Goal: Entertainment & Leisure: Consume media (video, audio)

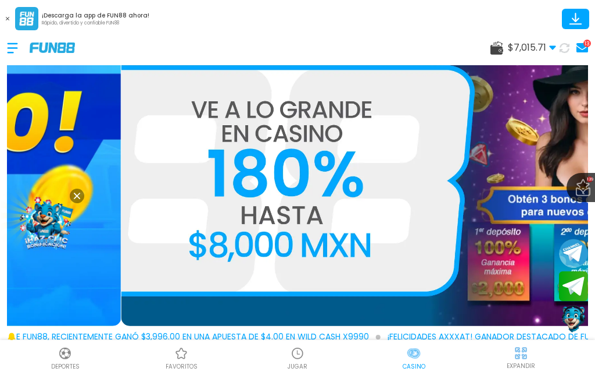
click at [556, 44] on span "$ 7,015.71" at bounding box center [532, 48] width 48 height 14
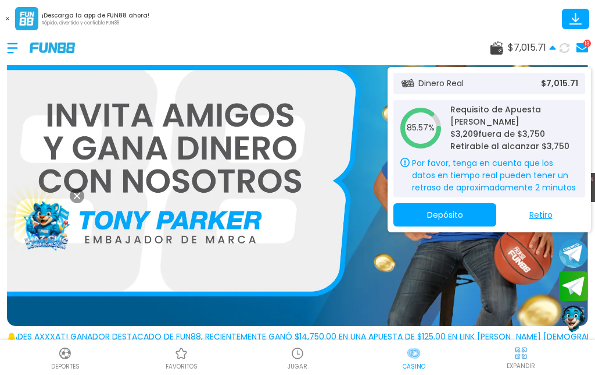
click at [547, 48] on span "$ 7,015.71" at bounding box center [532, 48] width 48 height 14
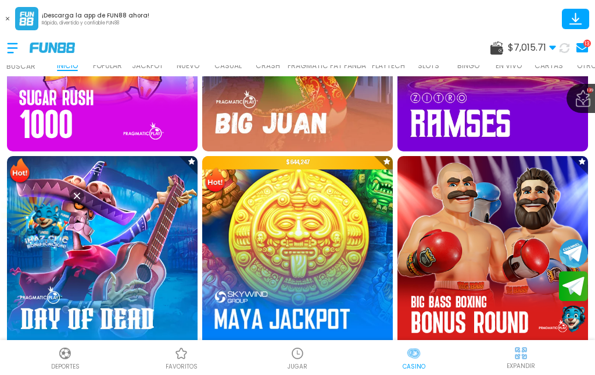
scroll to position [2019, 0]
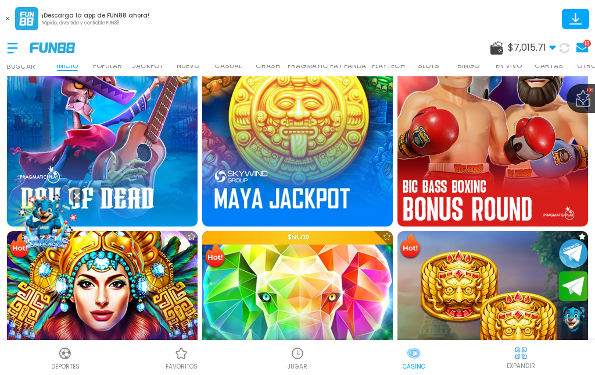
click at [519, 147] on img at bounding box center [493, 131] width 210 height 210
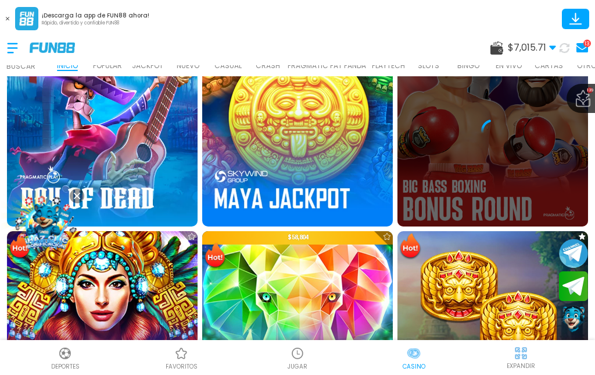
click at [501, 157] on div at bounding box center [493, 130] width 191 height 191
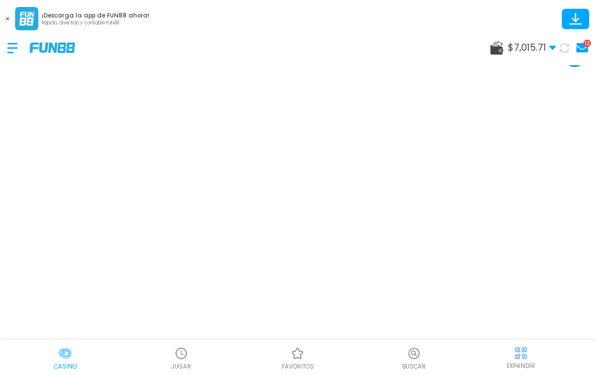
click at [6, 20] on icon at bounding box center [7, 18] width 3 height 3
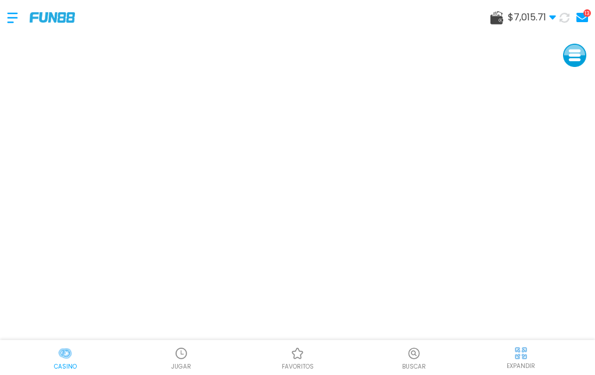
click at [518, 369] on p "EXPANDIR" at bounding box center [521, 365] width 28 height 9
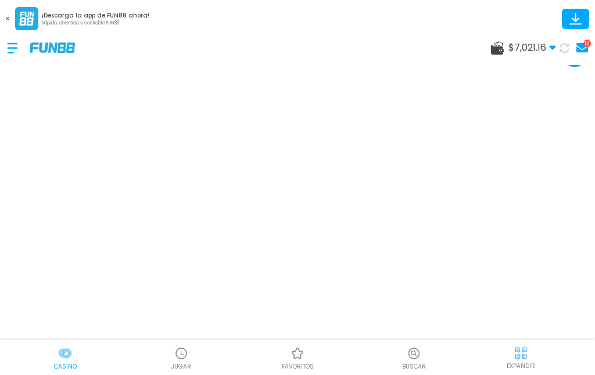
click at [502, 365] on div "EXPANDIR" at bounding box center [521, 357] width 135 height 26
